Goal: Task Accomplishment & Management: Manage account settings

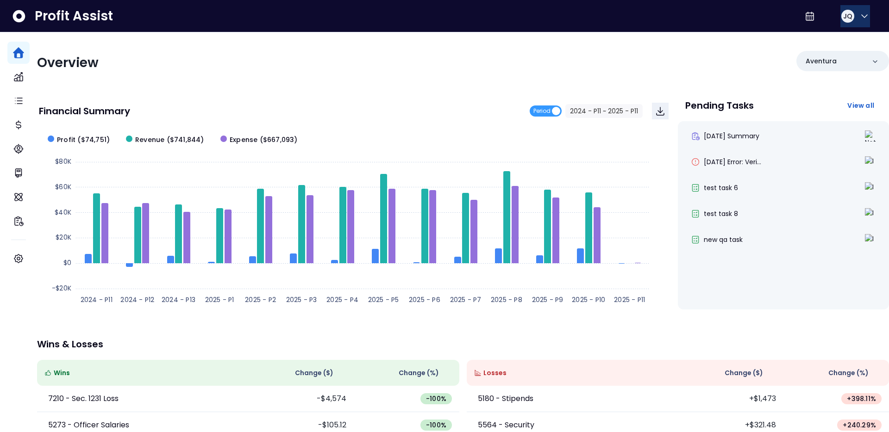
click at [867, 12] on button "JQ" at bounding box center [855, 16] width 30 height 22
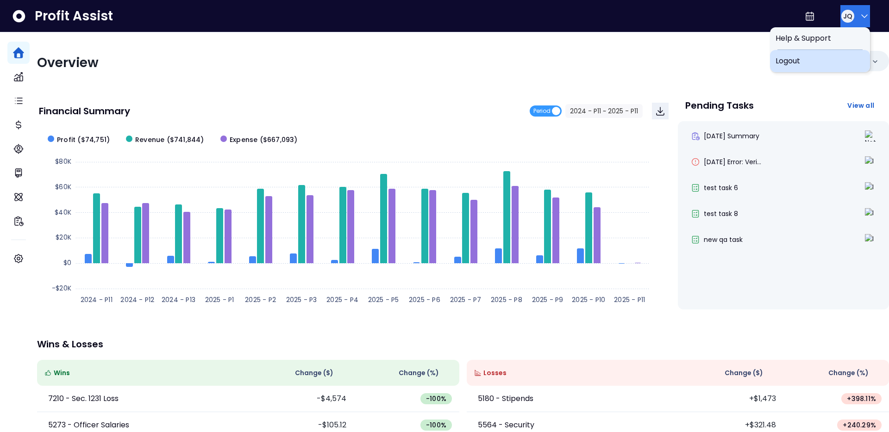
click at [832, 56] on span "Logout" at bounding box center [819, 61] width 89 height 11
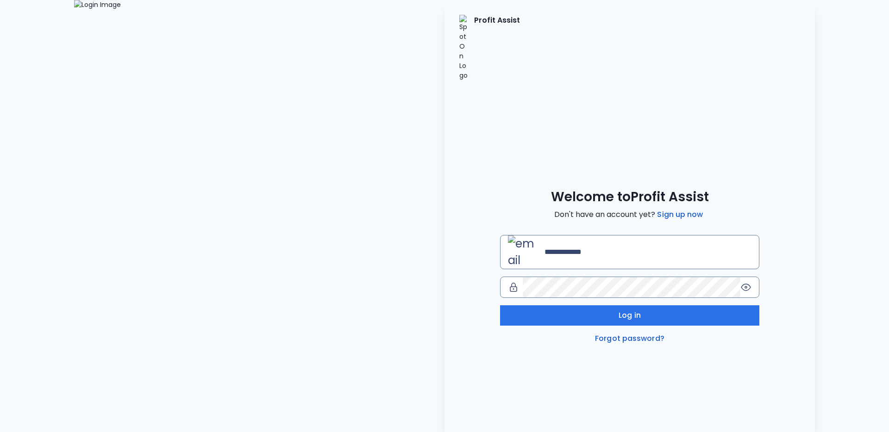
type input "**********"
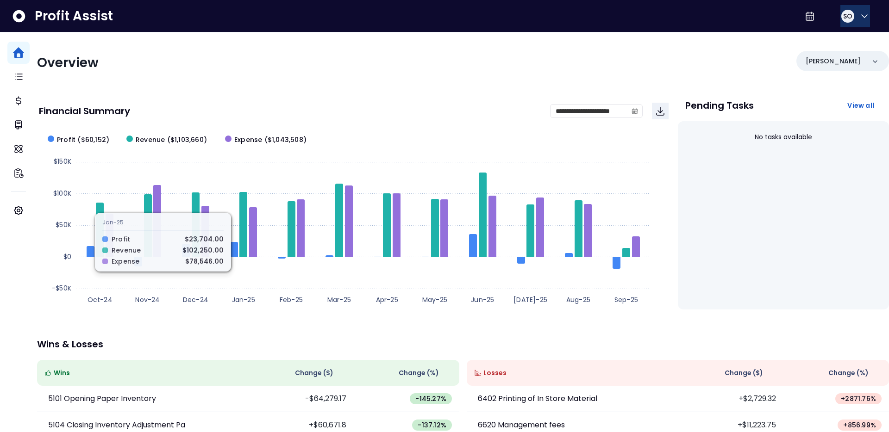
click at [851, 12] on button "SO" at bounding box center [855, 16] width 30 height 22
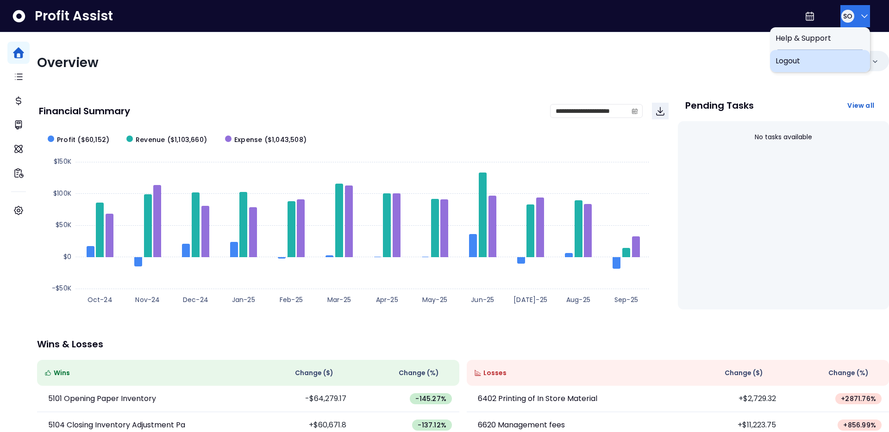
click at [827, 50] on div "Logout" at bounding box center [820, 61] width 100 height 22
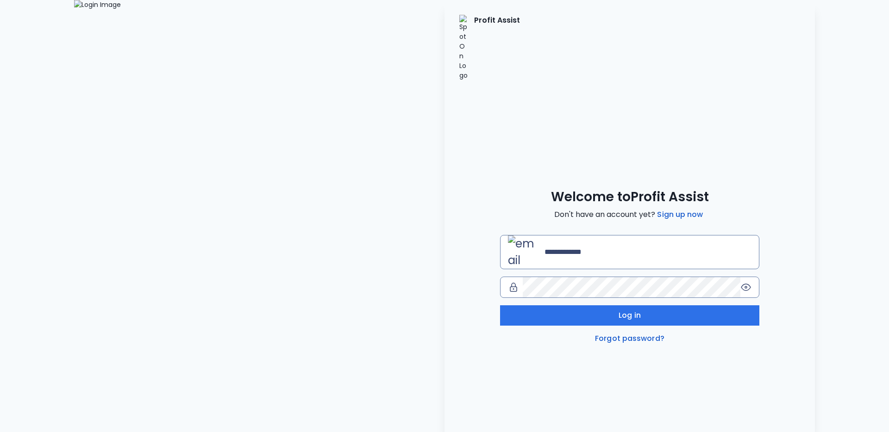
click at [236, 187] on img at bounding box center [259, 216] width 370 height 432
click at [569, 242] on input "email" at bounding box center [647, 252] width 207 height 20
type input "**********"
click at [544, 242] on input "email" at bounding box center [647, 252] width 207 height 20
type input "**********"
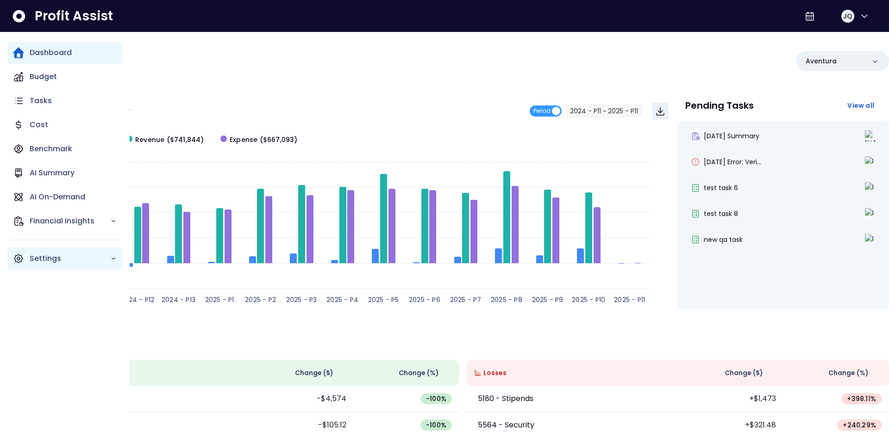
click at [18, 255] on icon "Main navigation" at bounding box center [18, 258] width 11 height 11
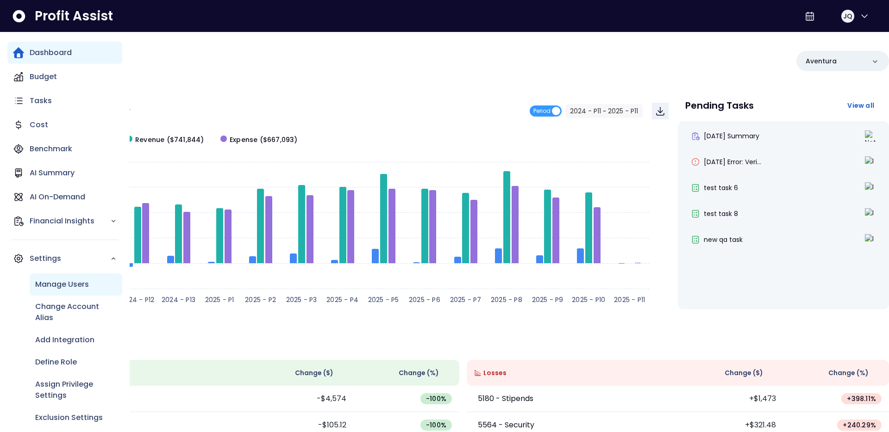
click at [40, 284] on p "Manage Users" at bounding box center [62, 284] width 54 height 11
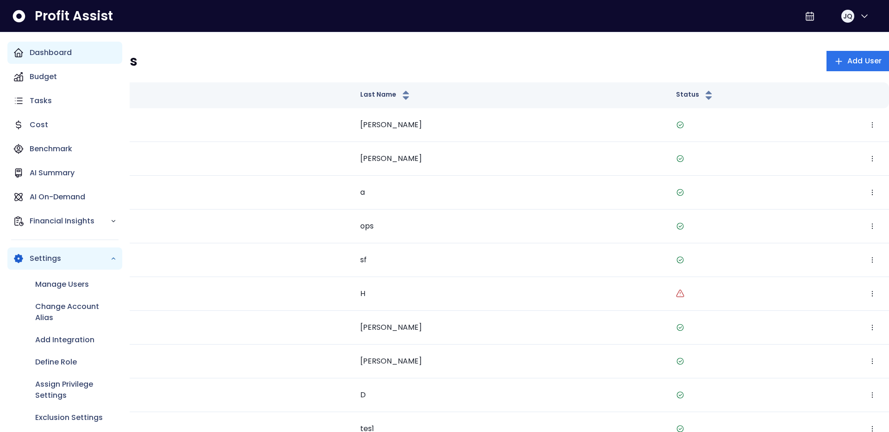
click at [40, 51] on p "Dashboard" at bounding box center [51, 52] width 42 height 11
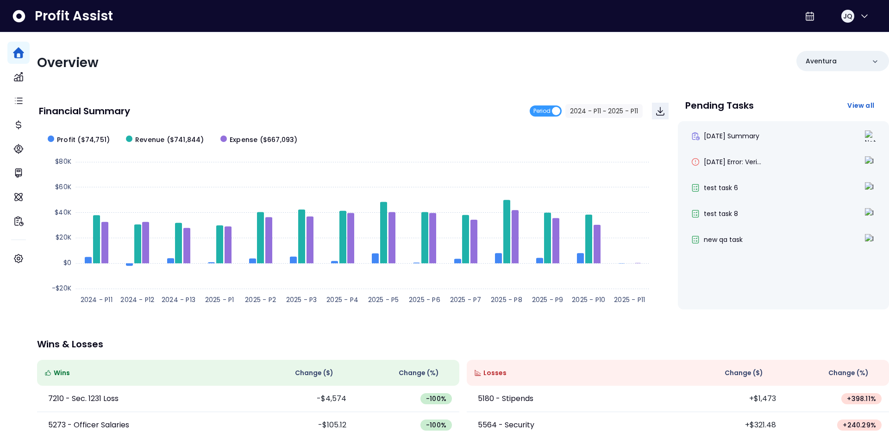
click at [230, 40] on div "Overview Aventura Financial Summary Period 2024 - P11 ~ 2025 - P11 Created with…" at bounding box center [463, 301] width 852 height 539
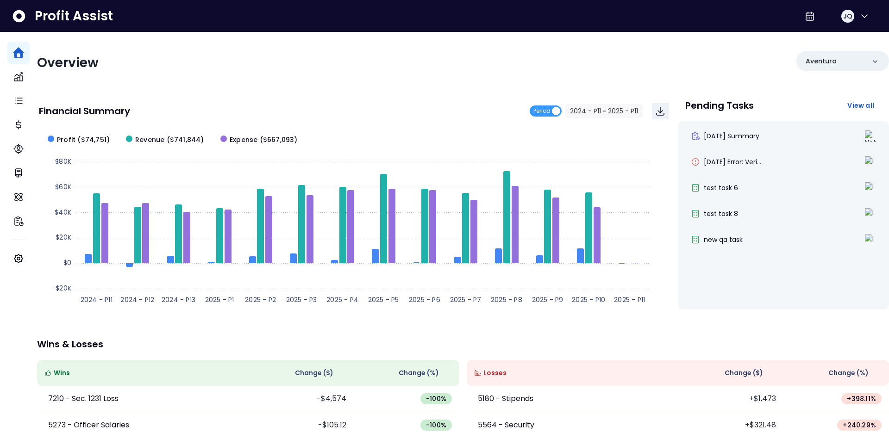
click at [871, 15] on div "JQ" at bounding box center [839, 16] width 76 height 22
click at [867, 17] on button "JQ" at bounding box center [855, 16] width 30 height 22
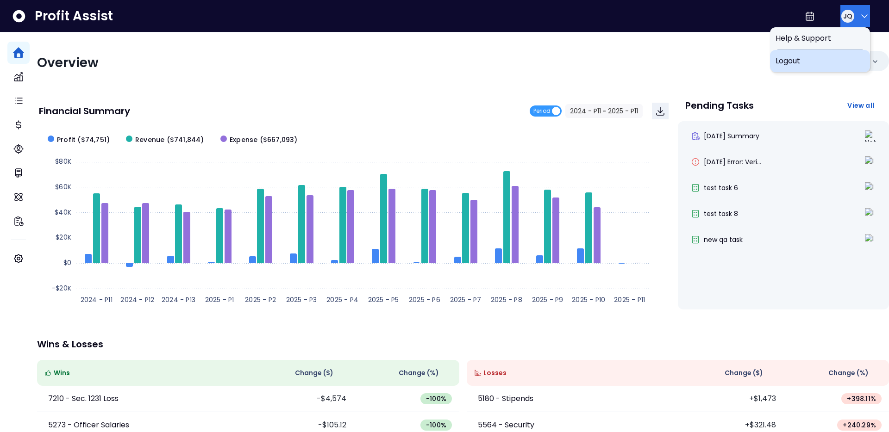
click at [834, 63] on span "Logout" at bounding box center [819, 61] width 89 height 11
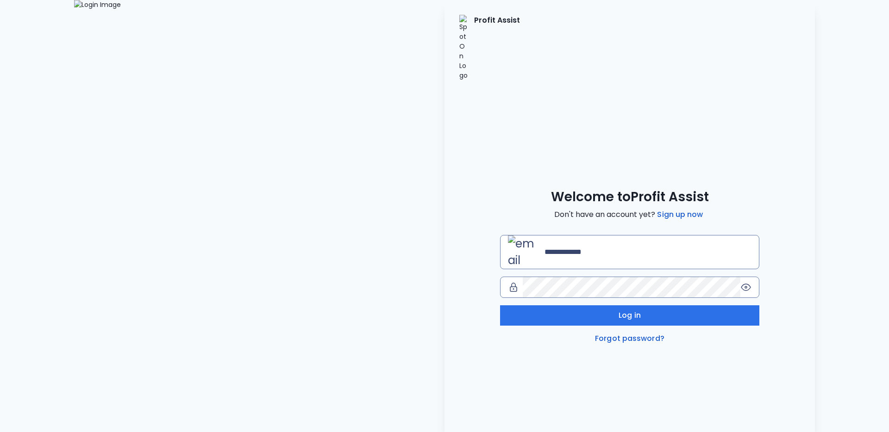
click at [522, 235] on div "Log in Forgot password?" at bounding box center [629, 289] width 259 height 109
click at [544, 242] on input "email" at bounding box center [647, 252] width 207 height 20
type input "**********"
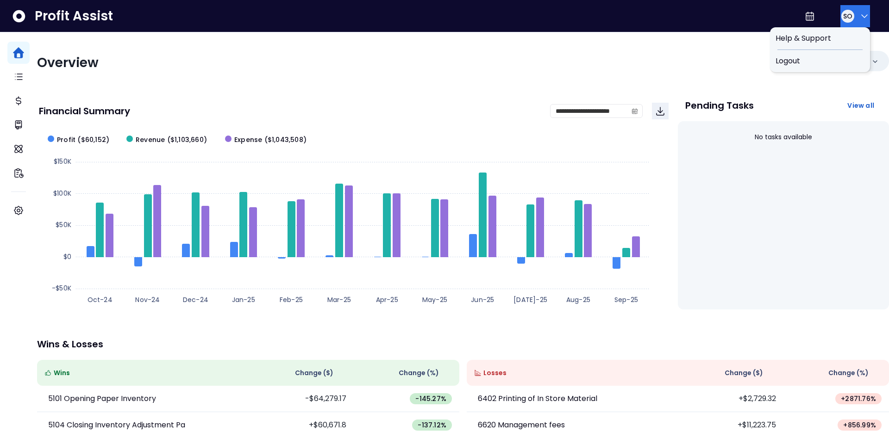
click at [863, 15] on icon "button" at bounding box center [864, 16] width 11 height 11
click at [860, 59] on span "Logout" at bounding box center [819, 61] width 89 height 11
